Goal: Information Seeking & Learning: Check status

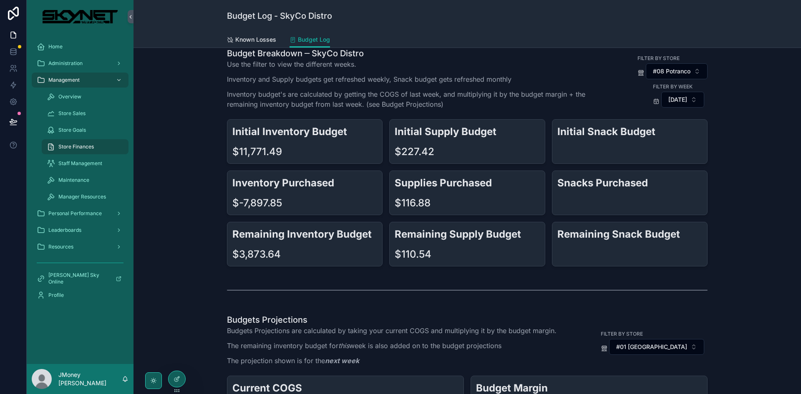
scroll to position [42, 0]
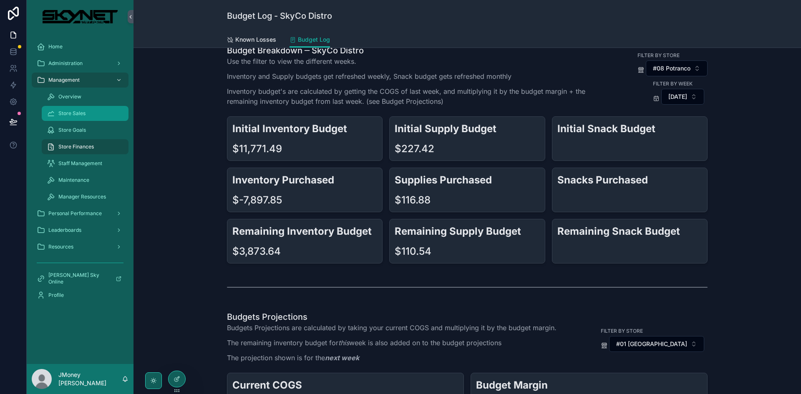
click at [85, 116] on span "Store Sales" at bounding box center [71, 113] width 27 height 7
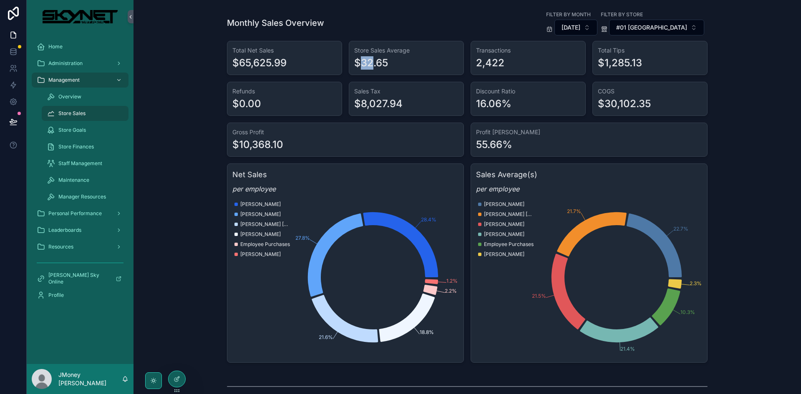
drag, startPoint x: 358, startPoint y: 64, endPoint x: 396, endPoint y: 62, distance: 37.2
click at [378, 63] on div "$32.65" at bounding box center [371, 62] width 34 height 13
click at [396, 62] on div "$32.65" at bounding box center [406, 62] width 104 height 13
click at [580, 25] on span "[DATE]" at bounding box center [571, 27] width 19 height 8
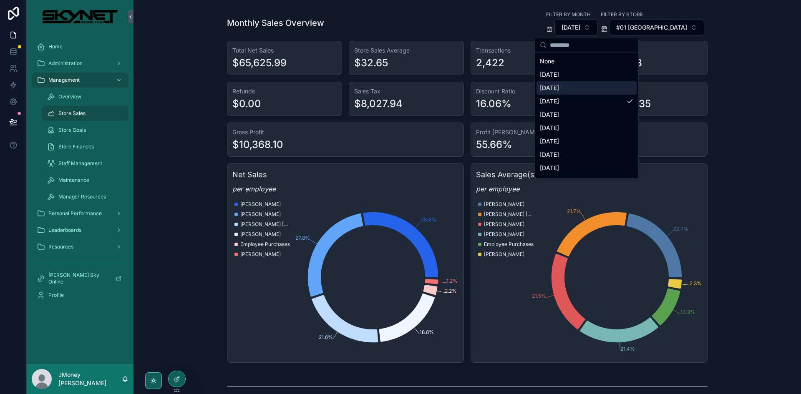
click at [573, 87] on div "[DATE]" at bounding box center [587, 87] width 100 height 13
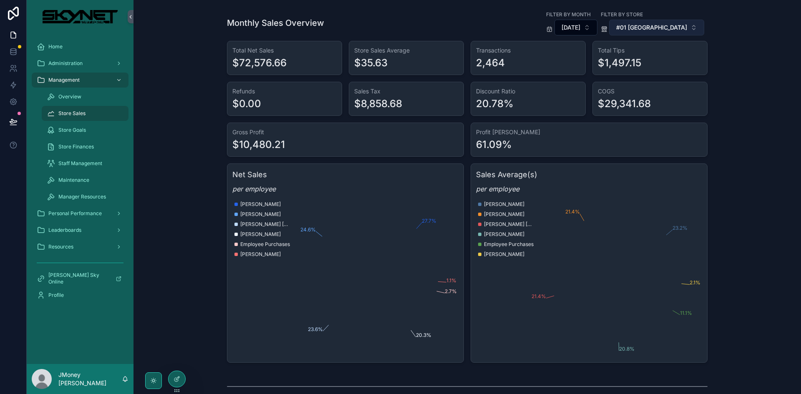
click at [657, 32] on button "#01 [GEOGRAPHIC_DATA]" at bounding box center [656, 28] width 95 height 16
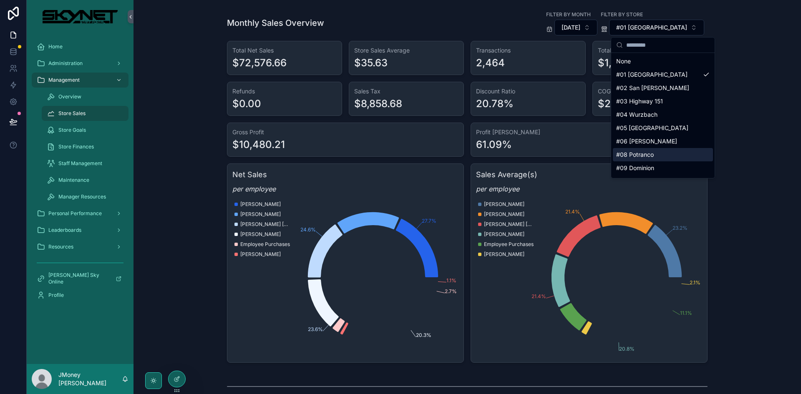
click at [644, 157] on div "#08 Potranco" at bounding box center [663, 154] width 100 height 13
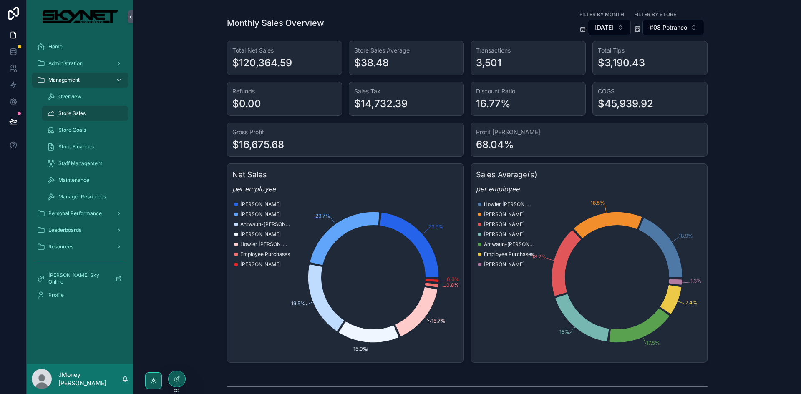
click at [431, 106] on div "$14,732.39" at bounding box center [406, 103] width 104 height 13
click at [484, 106] on div "16.77%" at bounding box center [493, 103] width 35 height 13
drag, startPoint x: 484, startPoint y: 106, endPoint x: 519, endPoint y: 109, distance: 36.0
click at [483, 106] on div "16.77%" at bounding box center [493, 103] width 35 height 13
click at [556, 107] on div "16.77%" at bounding box center [528, 103] width 104 height 13
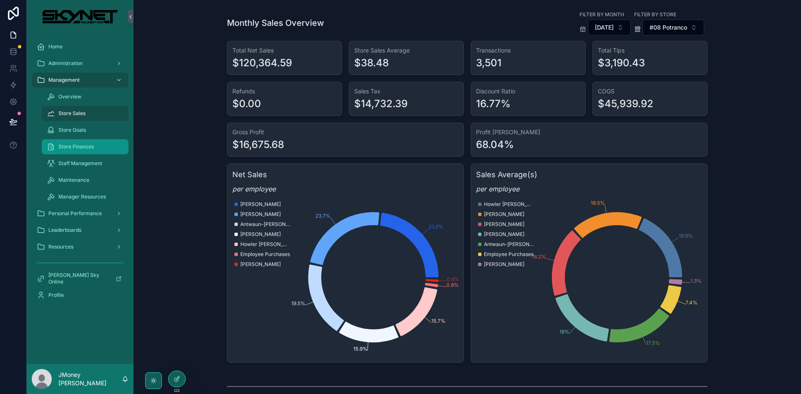
click at [73, 145] on span "Store Finances" at bounding box center [75, 147] width 35 height 7
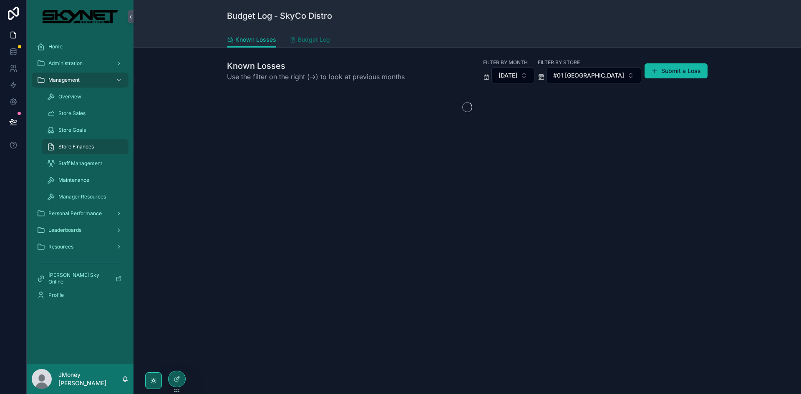
click at [319, 39] on span "Budget Log" at bounding box center [314, 39] width 32 height 8
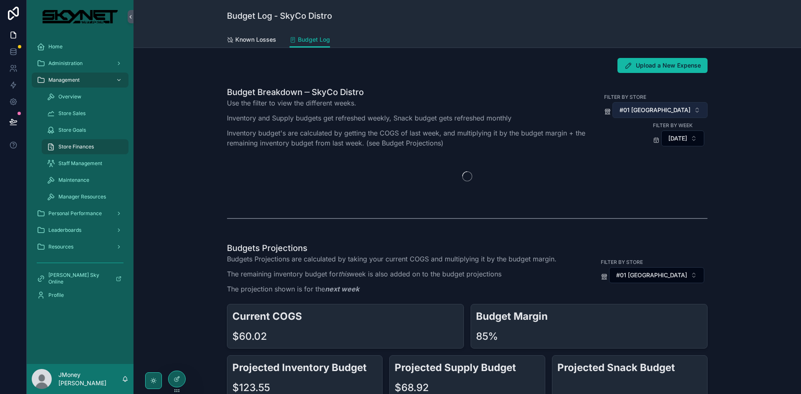
click at [657, 113] on span "#01 [GEOGRAPHIC_DATA]" at bounding box center [655, 110] width 71 height 8
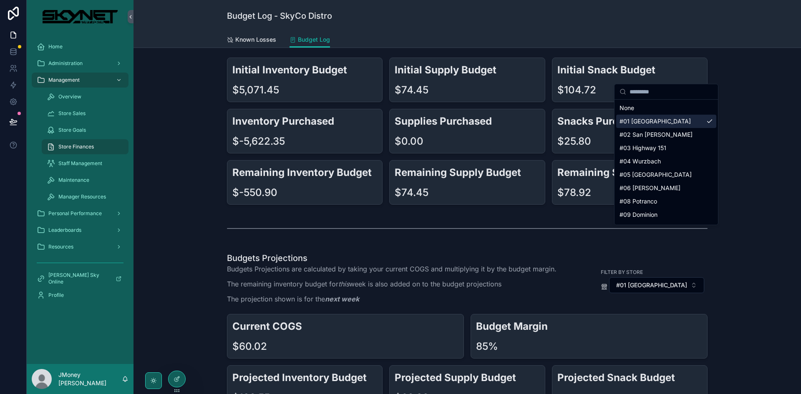
scroll to position [125, 0]
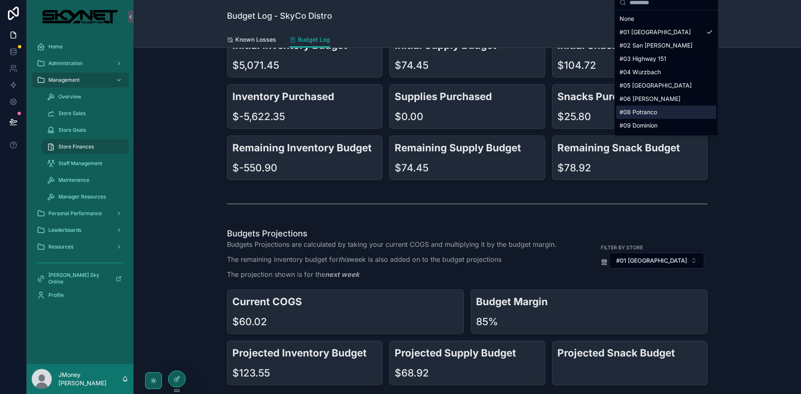
click at [640, 115] on div "#08 Potranco" at bounding box center [666, 112] width 100 height 13
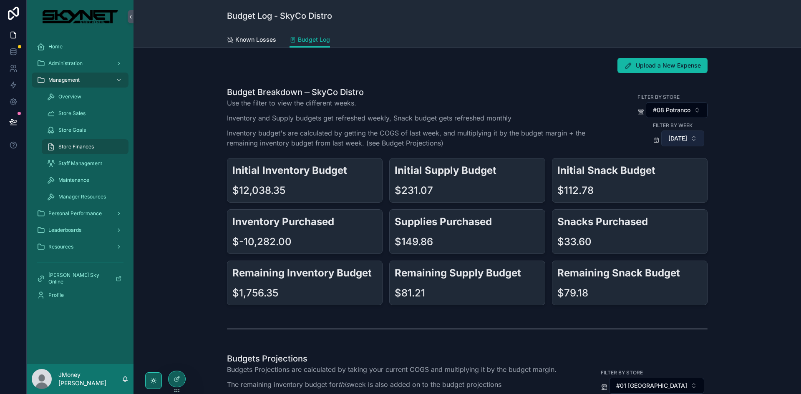
click at [668, 137] on span "[DATE]" at bounding box center [677, 138] width 19 height 8
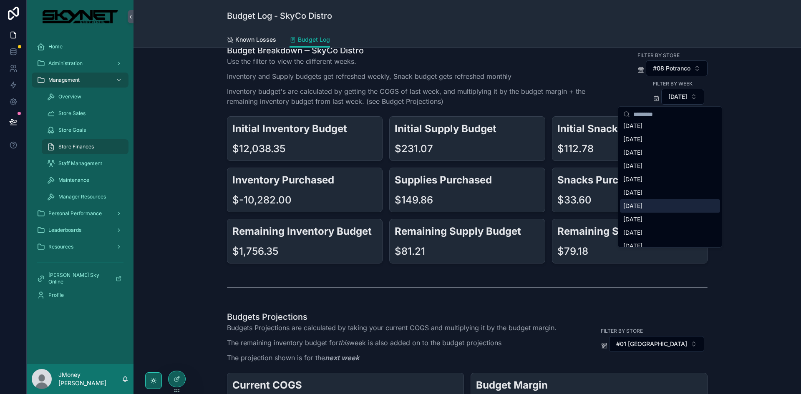
scroll to position [42, 0]
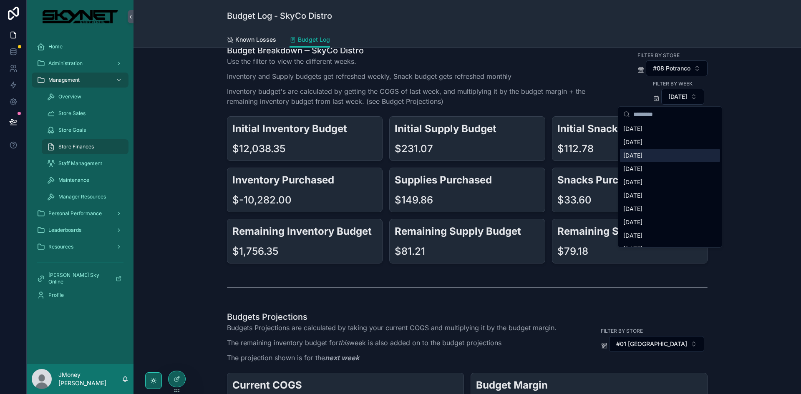
click at [667, 155] on div "[DATE]" at bounding box center [670, 155] width 100 height 13
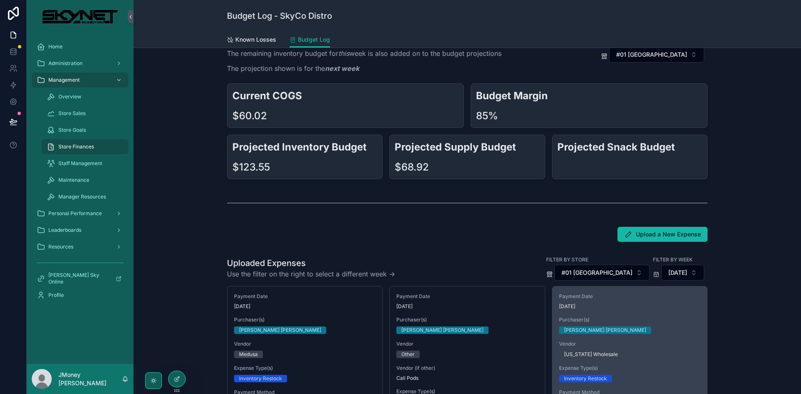
scroll to position [292, 0]
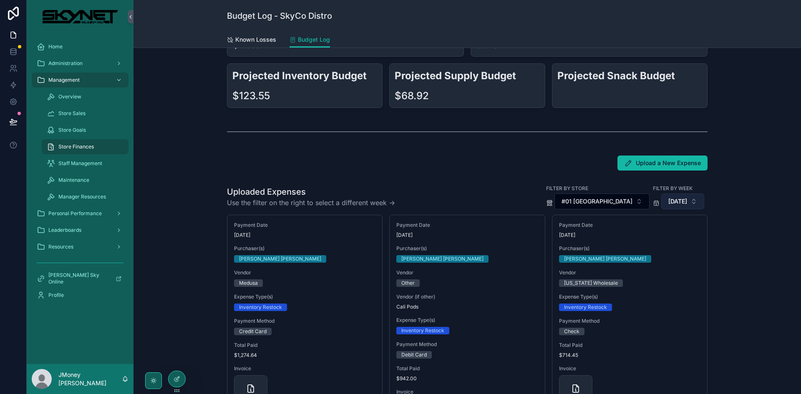
click at [668, 202] on span "[DATE]" at bounding box center [677, 201] width 19 height 8
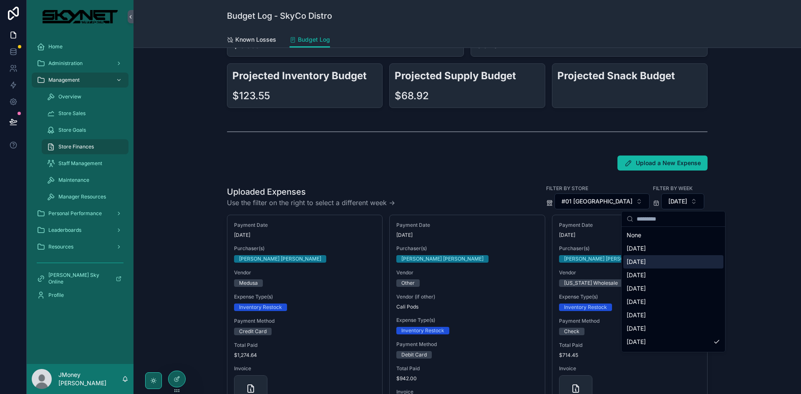
scroll to position [403, 0]
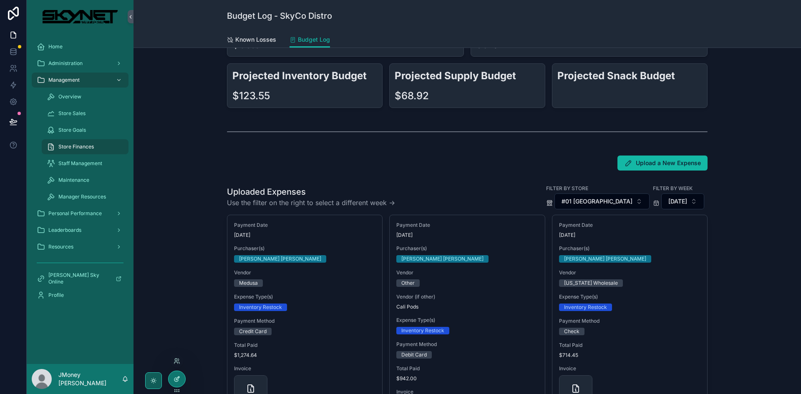
click at [175, 375] on div at bounding box center [177, 379] width 17 height 16
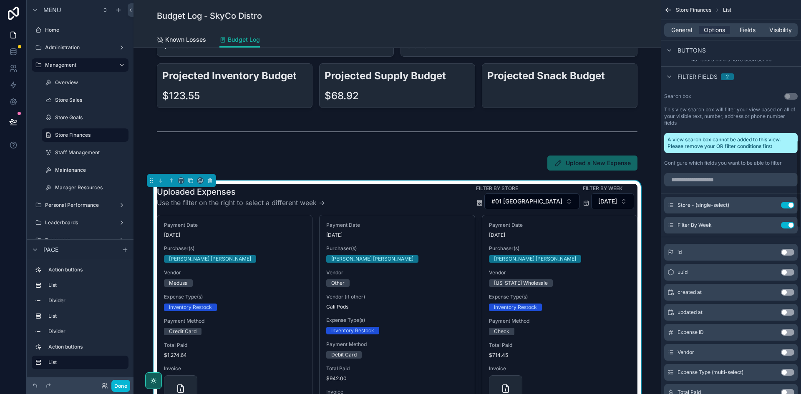
scroll to position [626, 0]
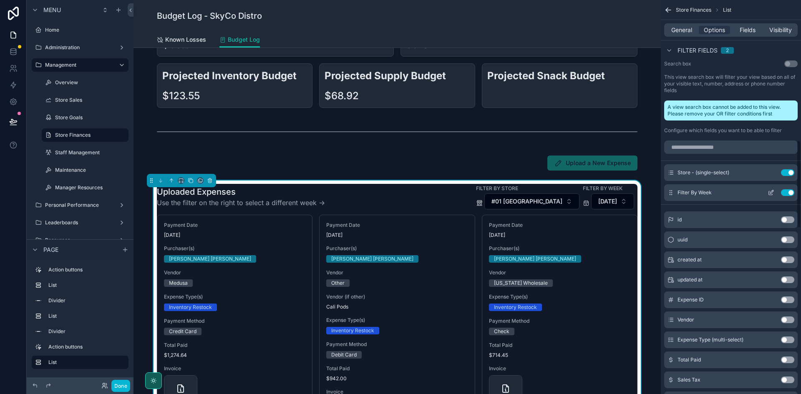
click at [770, 192] on icon "scrollable content" at bounding box center [771, 192] width 7 height 7
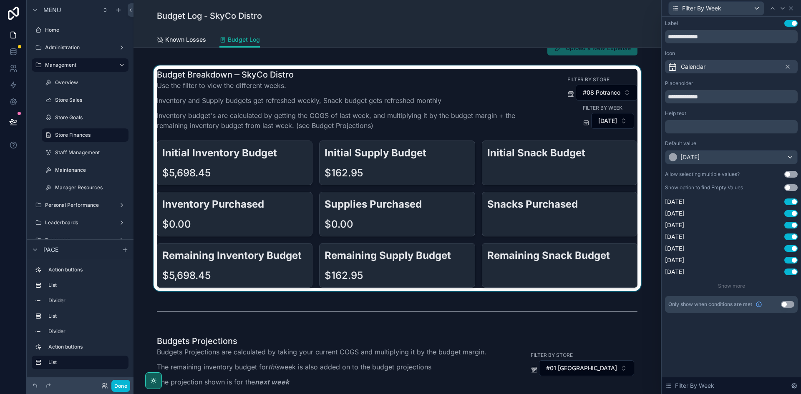
scroll to position [0, 0]
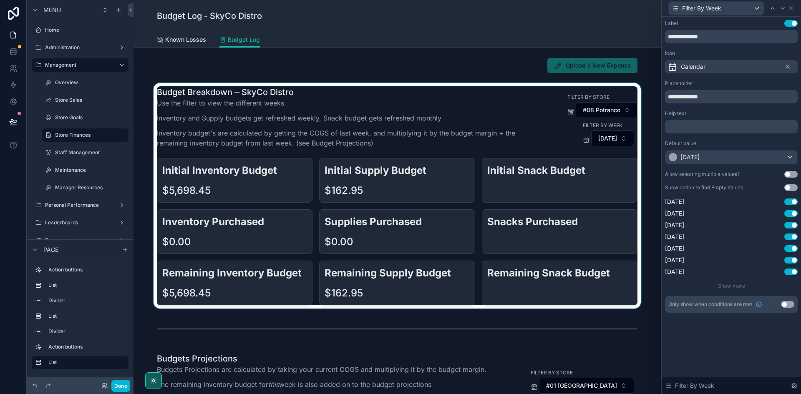
click at [530, 98] on div "scrollable content" at bounding box center [397, 196] width 514 height 226
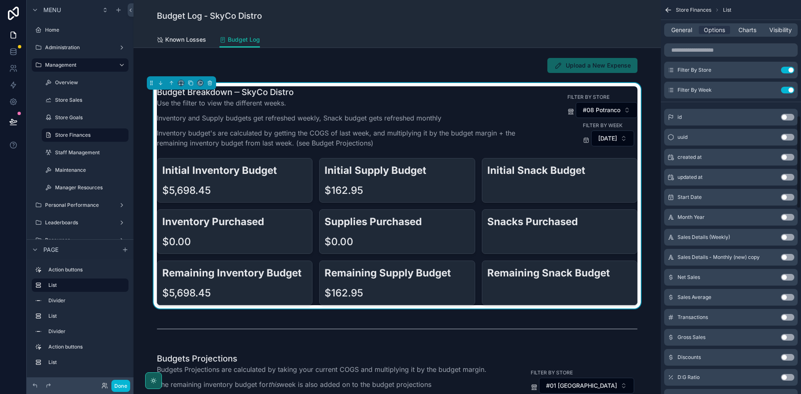
scroll to position [459, 0]
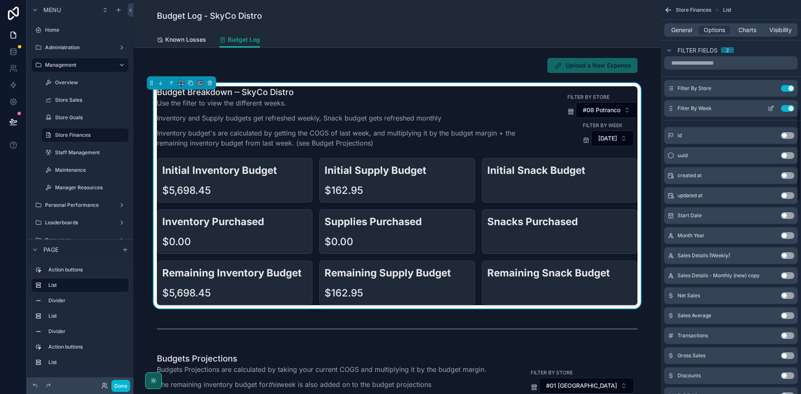
click at [769, 107] on icon "scrollable content" at bounding box center [771, 108] width 7 height 7
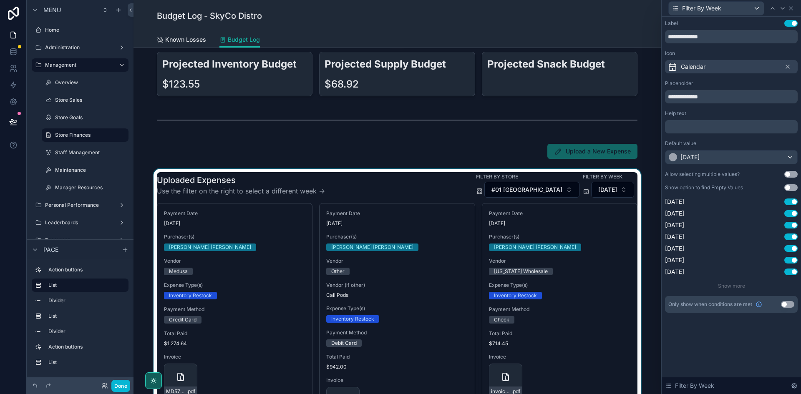
scroll to position [417, 0]
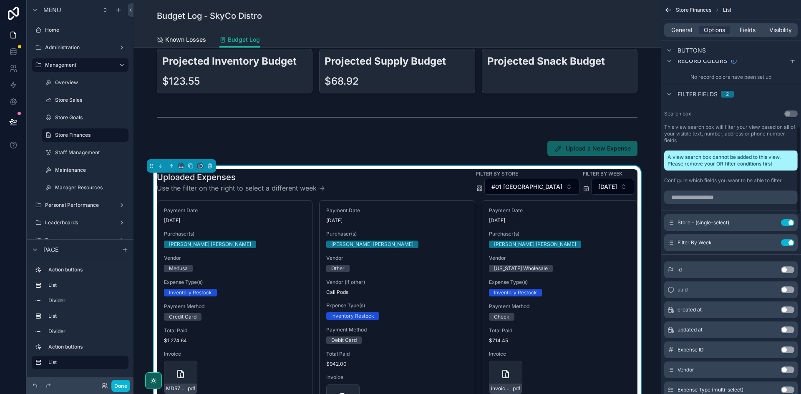
scroll to position [584, 0]
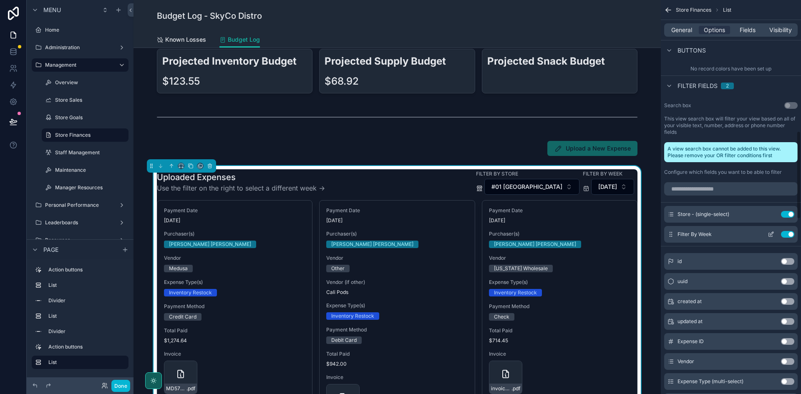
click at [767, 233] on button "scrollable content" at bounding box center [770, 234] width 13 height 7
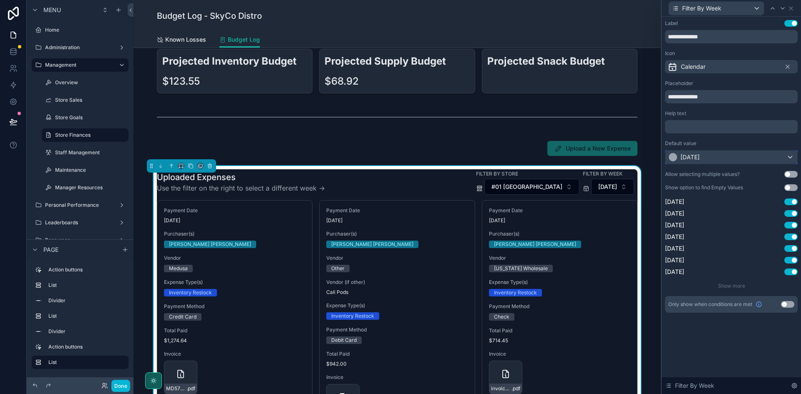
click at [705, 152] on div "[DATE]" at bounding box center [731, 157] width 132 height 13
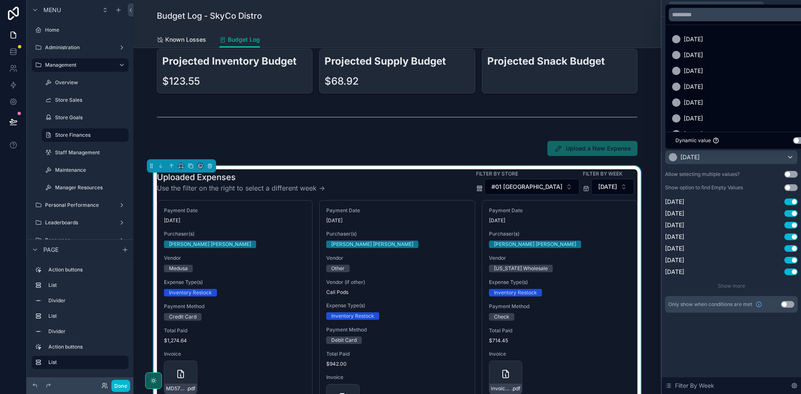
click at [796, 140] on button "Use setting" at bounding box center [799, 140] width 13 height 7
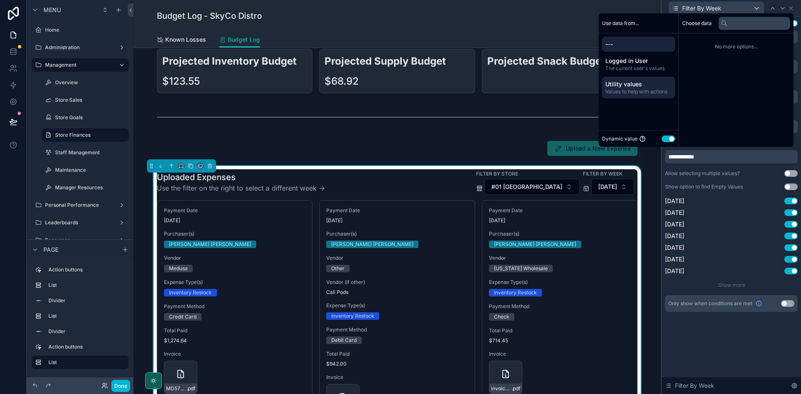
click at [643, 88] on span "Utility values" at bounding box center [638, 84] width 66 height 8
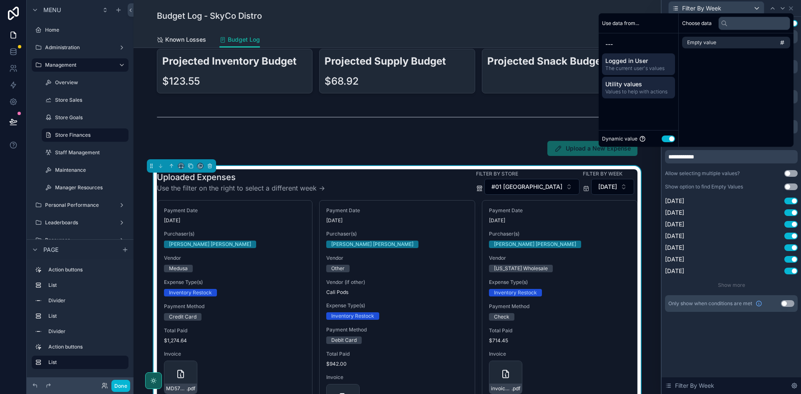
click at [639, 63] on span "Logged in User" at bounding box center [638, 61] width 66 height 8
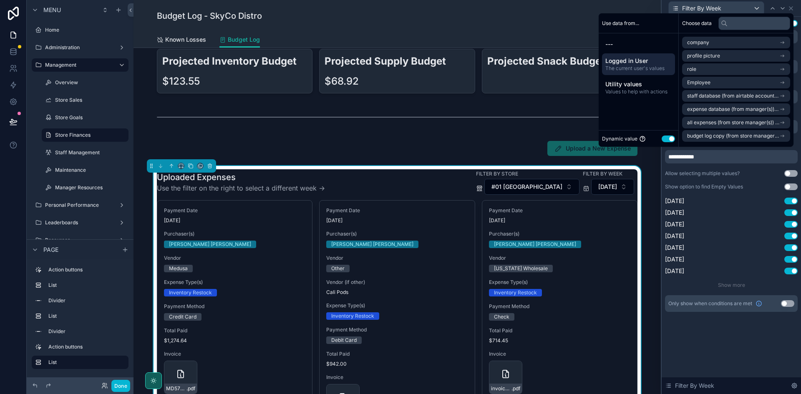
click at [665, 141] on button "Use setting" at bounding box center [668, 139] width 13 height 7
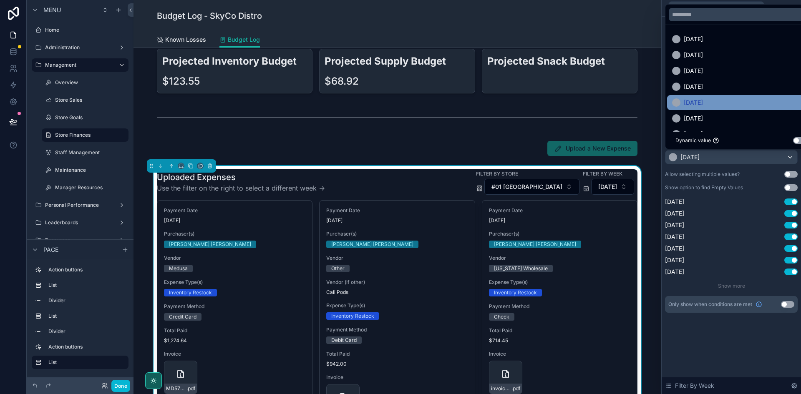
click at [703, 104] on span "[DATE]" at bounding box center [693, 103] width 19 height 10
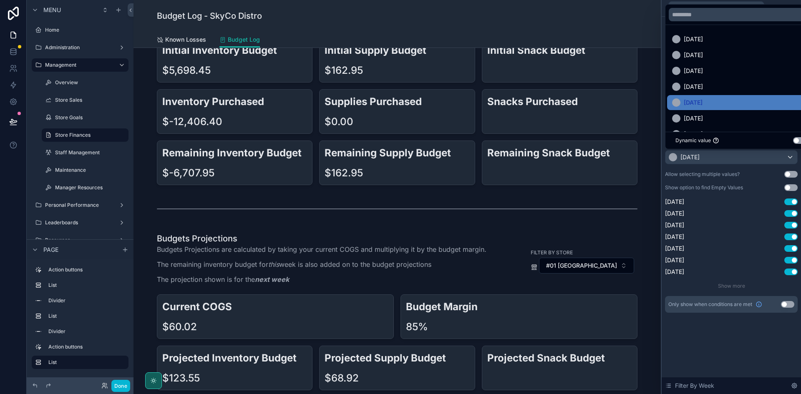
scroll to position [0, 0]
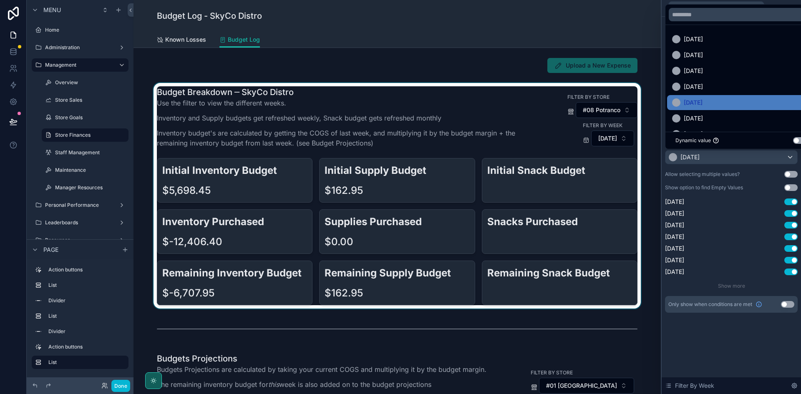
click at [529, 128] on div "scrollable content" at bounding box center [397, 196] width 514 height 226
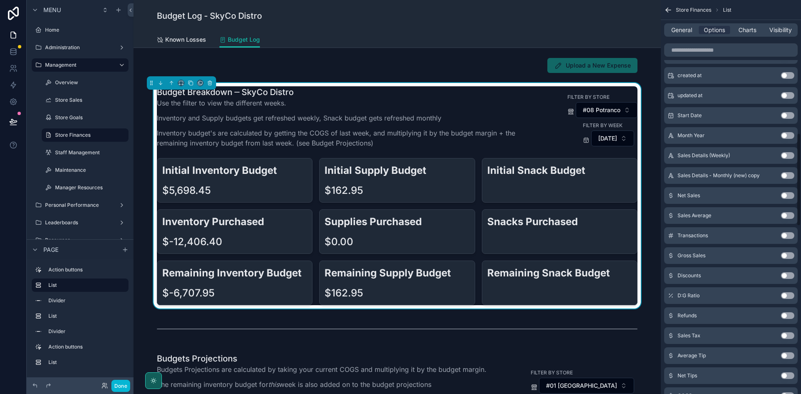
scroll to position [459, 0]
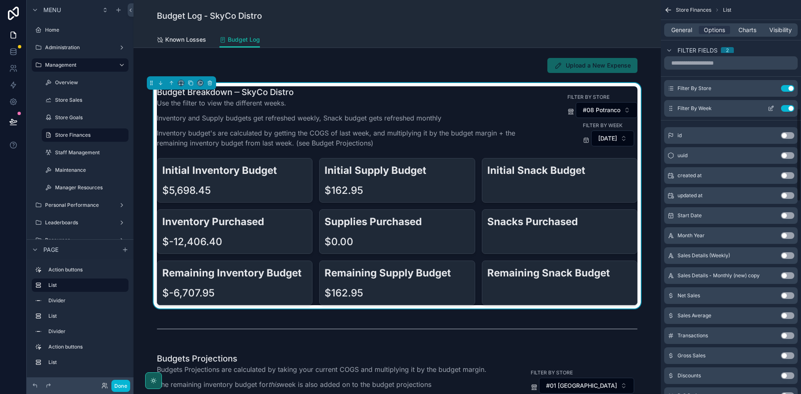
click at [773, 109] on icon "scrollable content" at bounding box center [771, 108] width 7 height 7
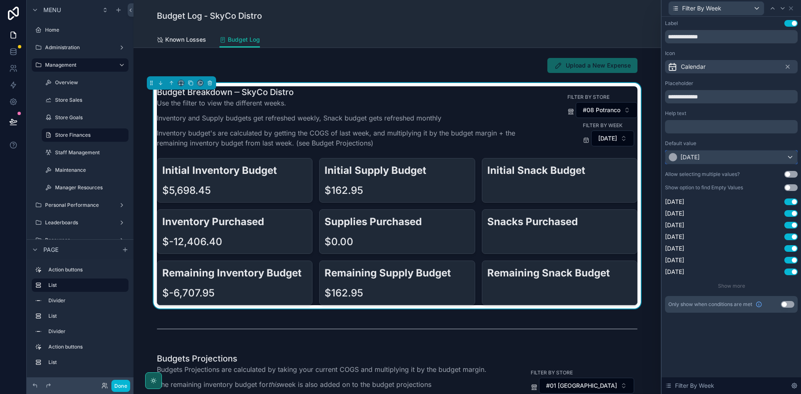
click at [698, 155] on span "[DATE]" at bounding box center [689, 157] width 19 height 8
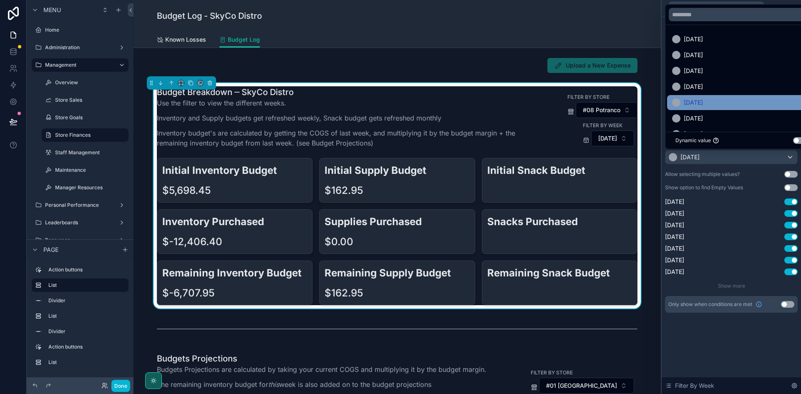
click at [703, 104] on span "[DATE]" at bounding box center [693, 103] width 19 height 10
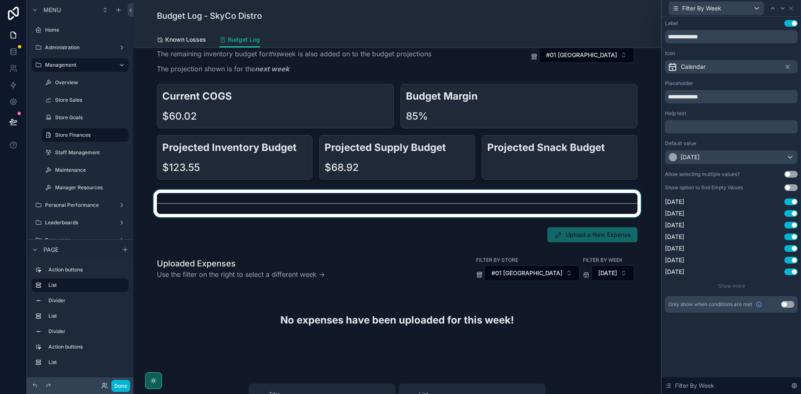
scroll to position [334, 0]
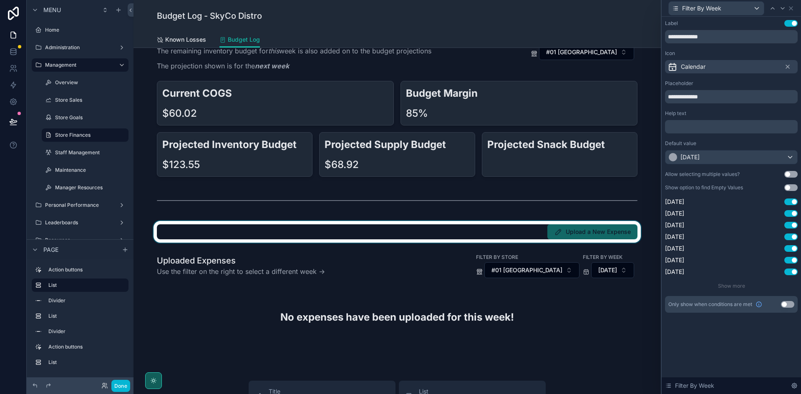
click at [447, 227] on div "scrollable content" at bounding box center [397, 232] width 514 height 22
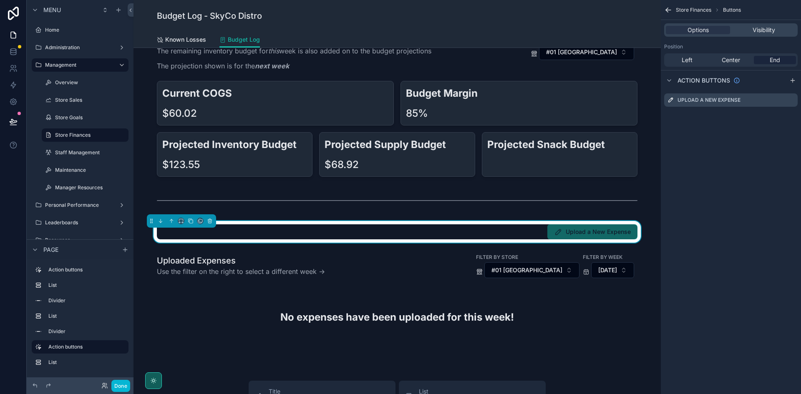
scroll to position [0, 0]
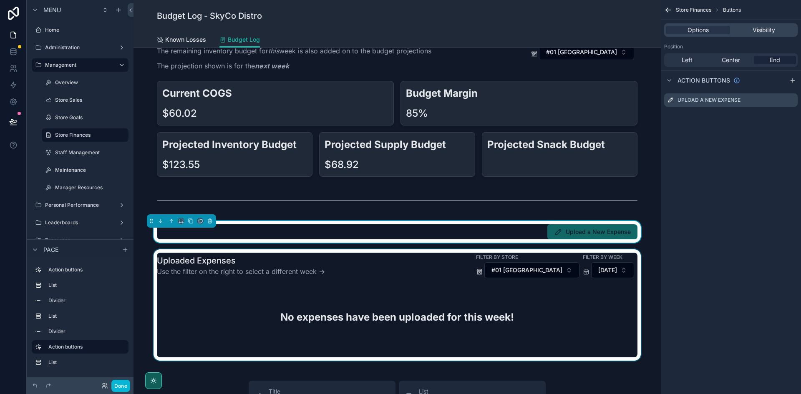
click at [430, 256] on div "scrollable content" at bounding box center [397, 305] width 514 height 111
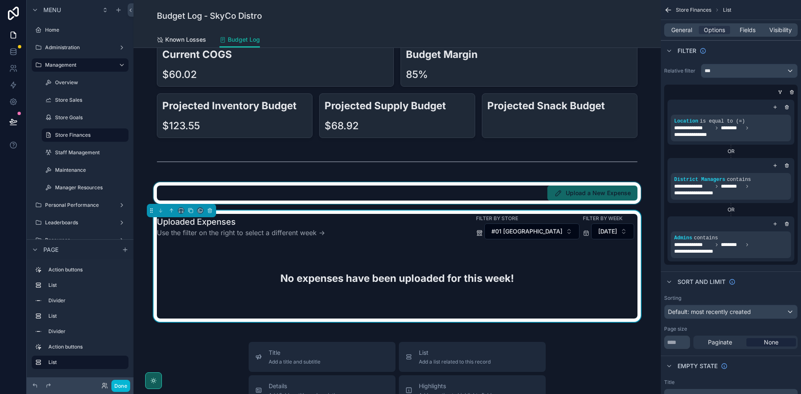
scroll to position [376, 0]
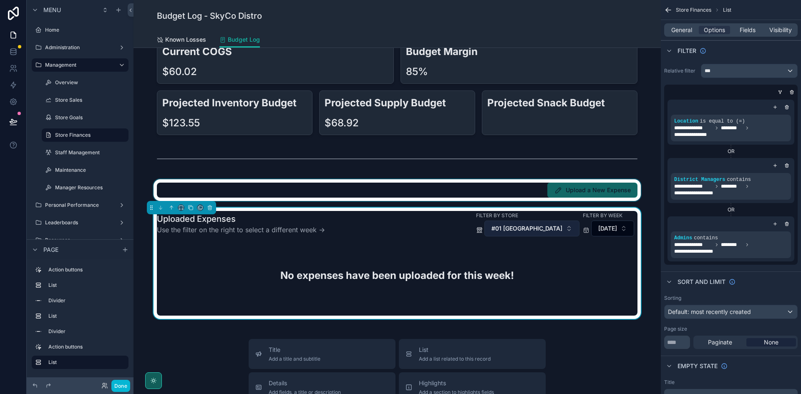
click at [499, 231] on span "#01 [GEOGRAPHIC_DATA]" at bounding box center [526, 228] width 71 height 8
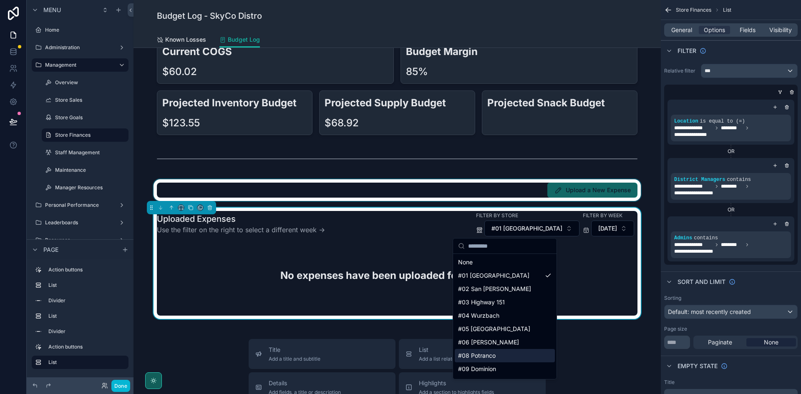
click at [484, 358] on div "#08 Potranco" at bounding box center [505, 355] width 100 height 13
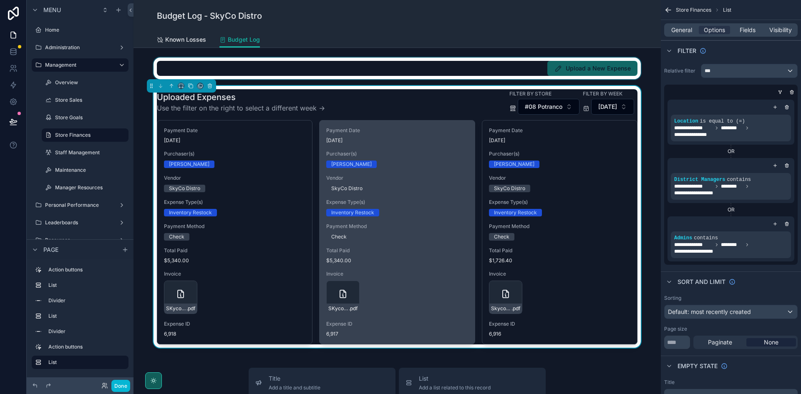
scroll to position [501, 0]
